Goal: Transaction & Acquisition: Purchase product/service

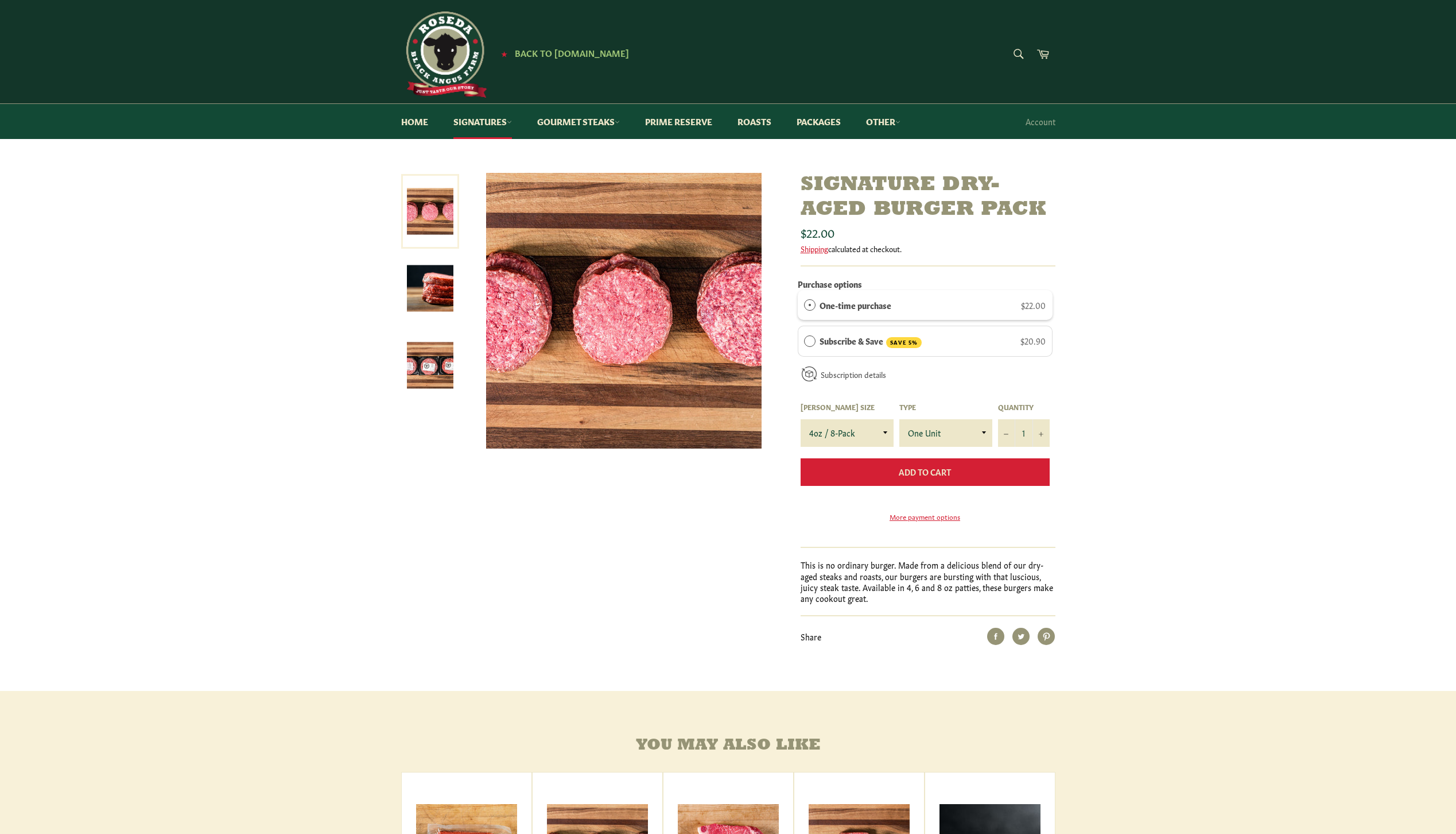
click at [985, 469] on button "Add to Cart" at bounding box center [925, 472] width 249 height 28
click at [1052, 47] on link "Cart" at bounding box center [1042, 55] width 24 height 26
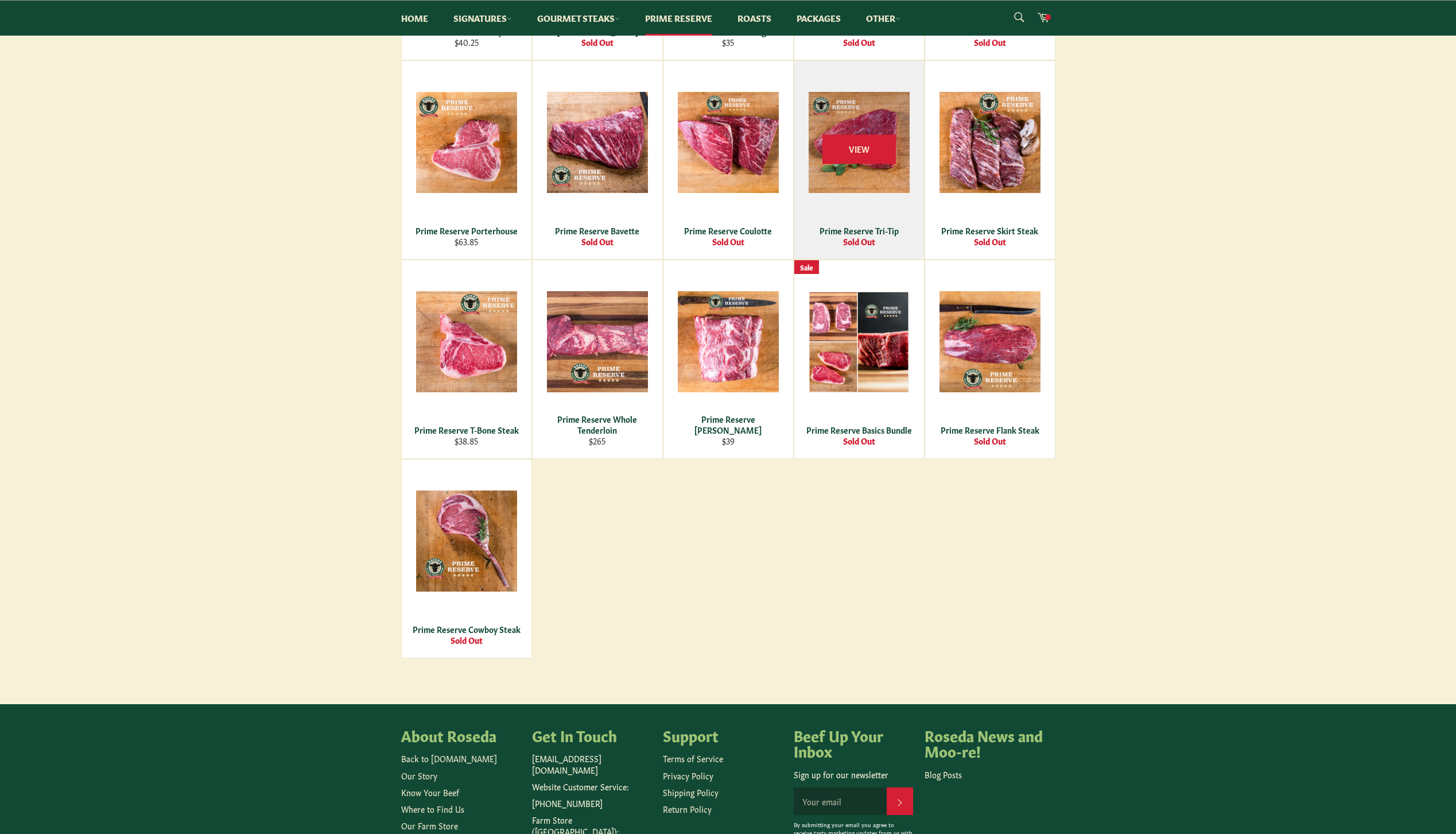
scroll to position [173, 0]
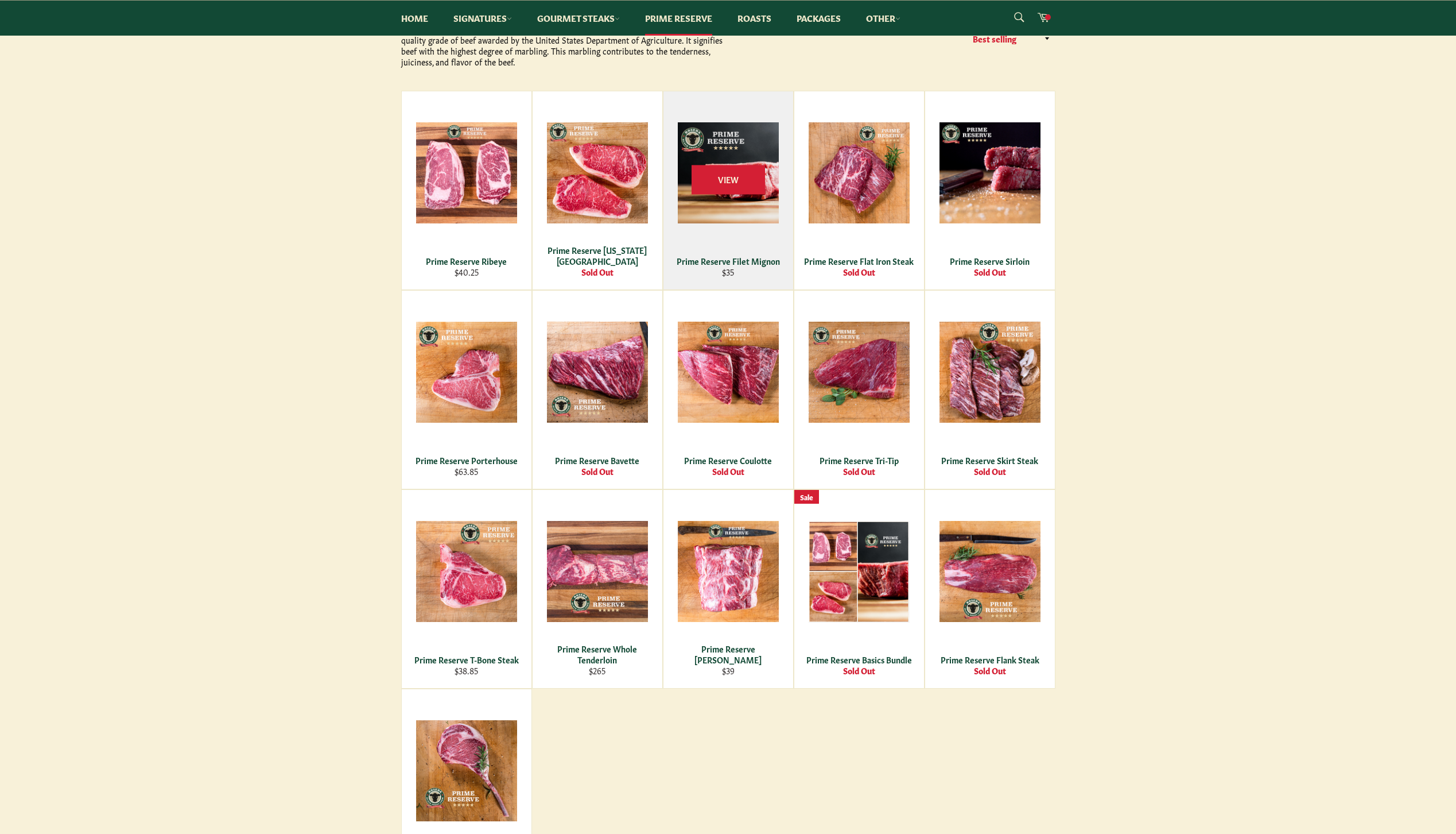
click at [745, 223] on div "View" at bounding box center [729, 190] width 130 height 198
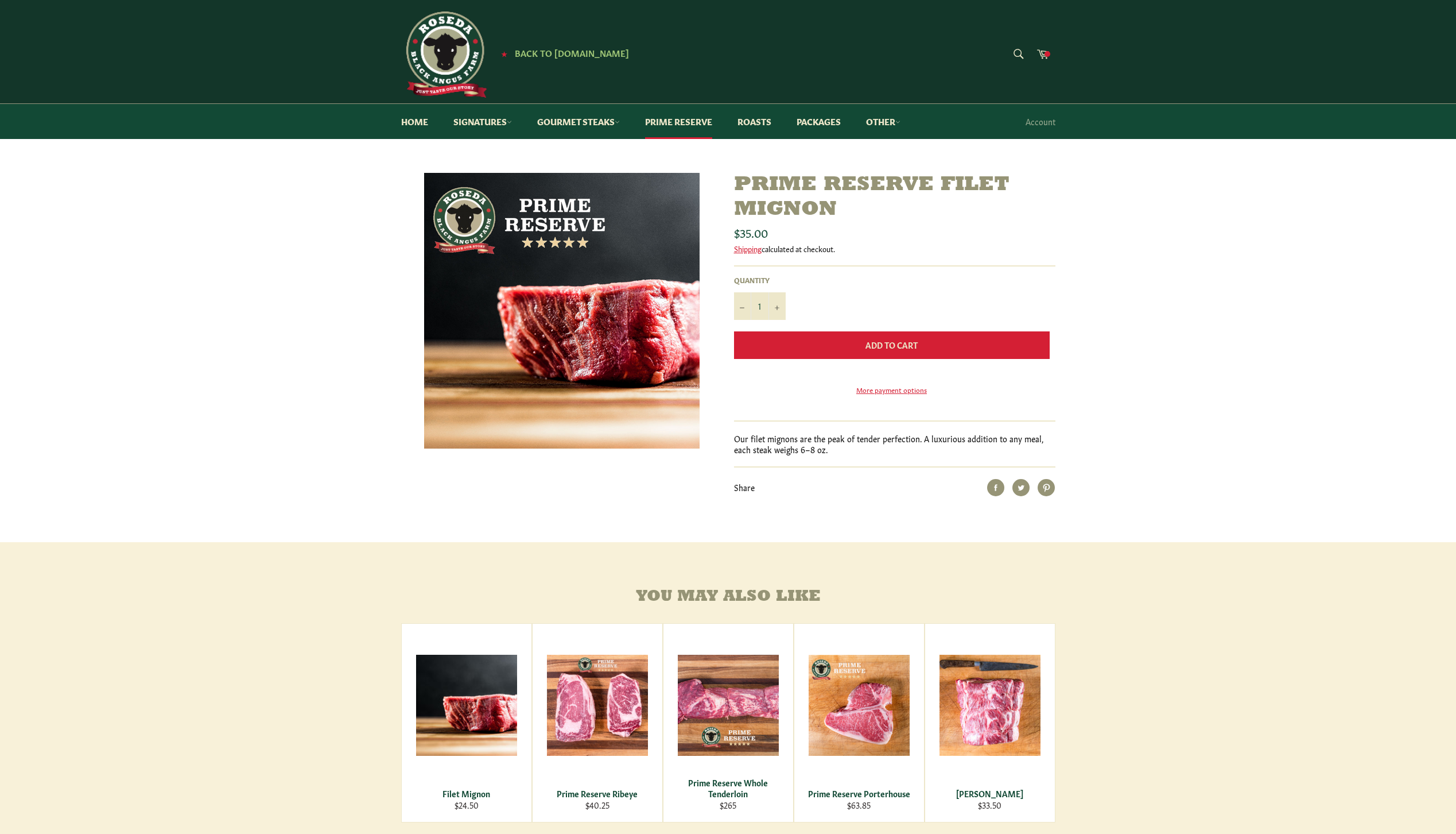
click at [875, 344] on span "Add to Cart" at bounding box center [891, 344] width 53 height 12
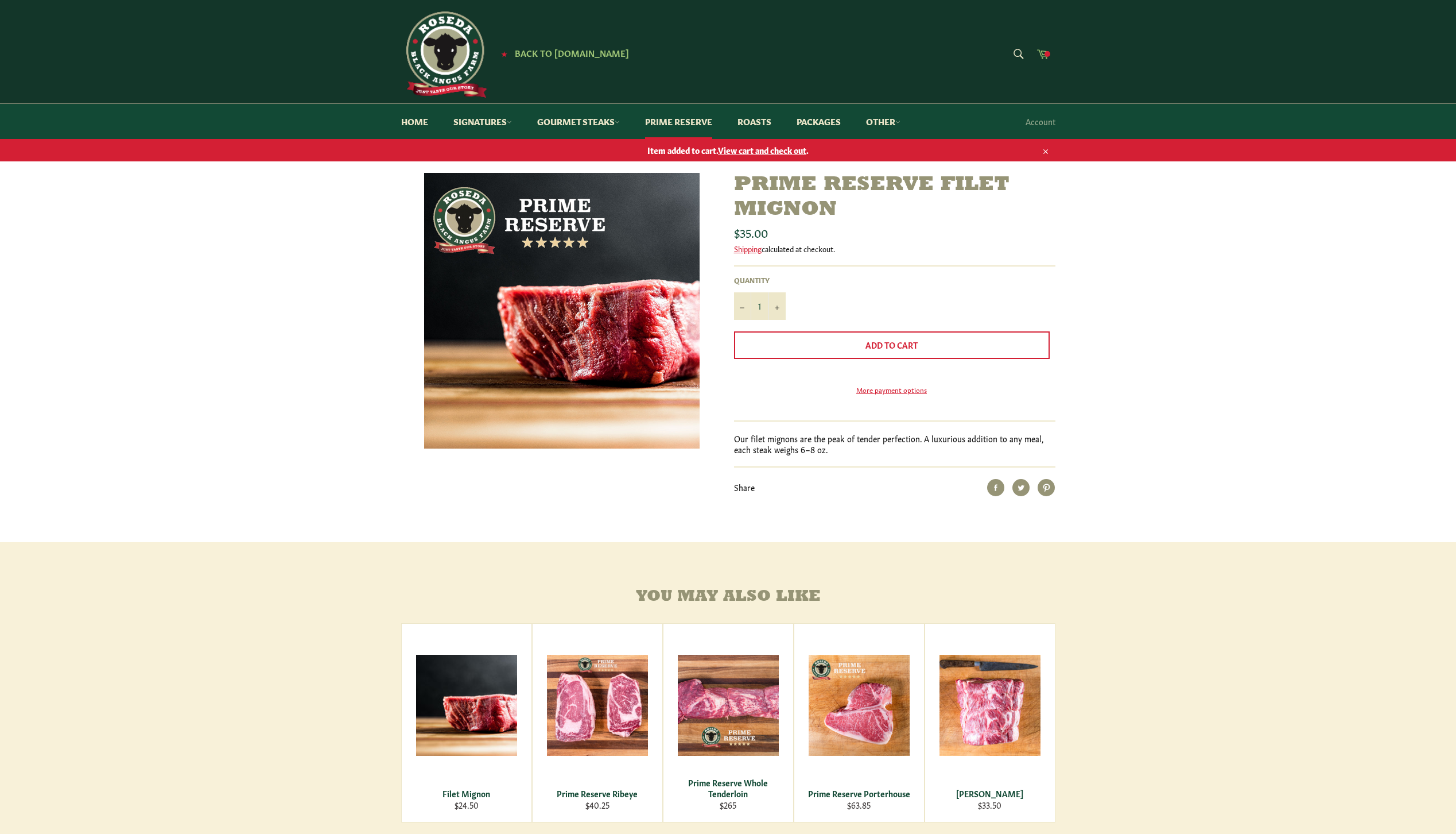
click at [1041, 53] on icon at bounding box center [1043, 54] width 12 height 9
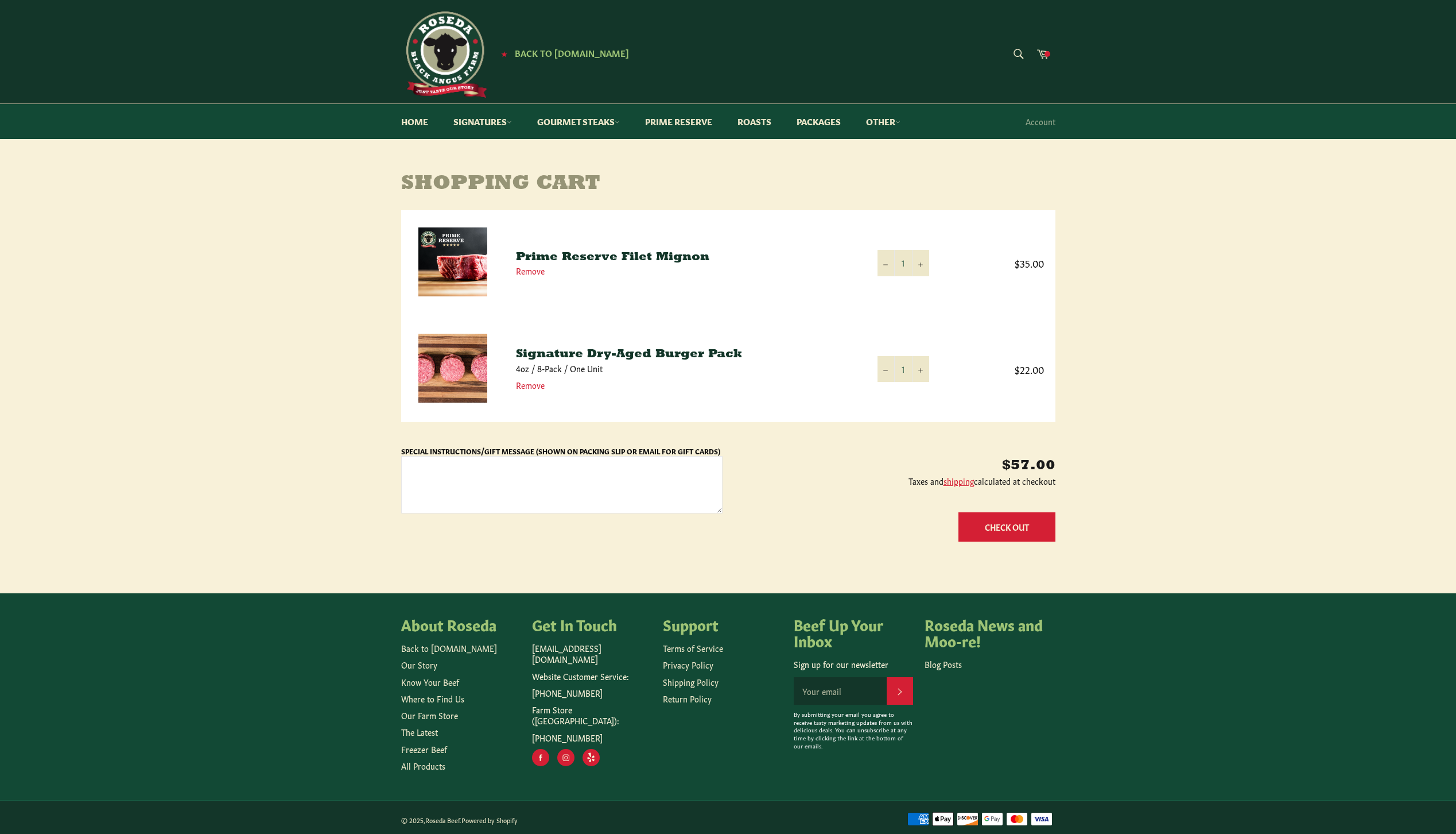
click at [539, 251] on td "Prime Reserve Filet Mignon Remove" at bounding box center [685, 263] width 362 height 106
click at [449, 263] on img at bounding box center [452, 262] width 69 height 69
